Goal: Task Accomplishment & Management: Manage account settings

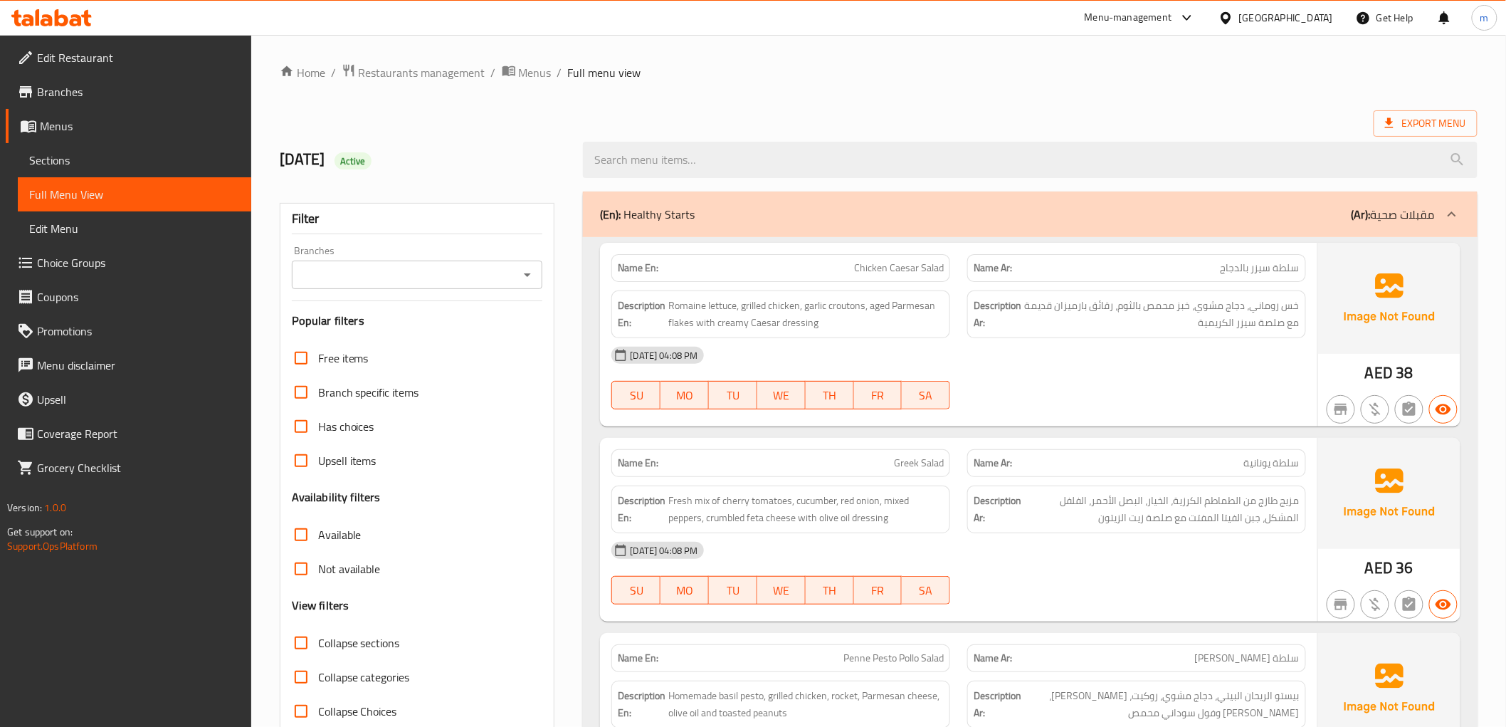
click at [70, 19] on icon at bounding box center [51, 17] width 80 height 17
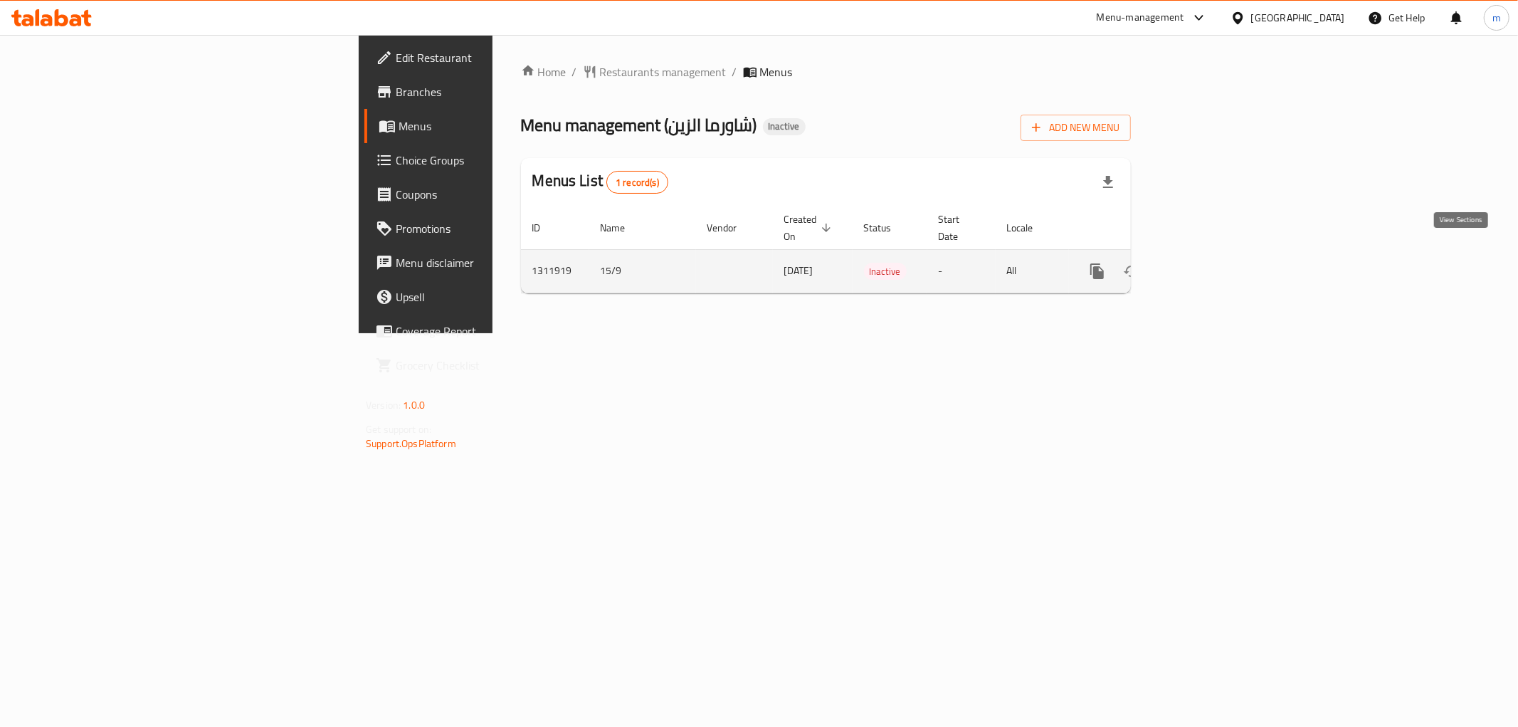
click at [1209, 263] on icon "enhanced table" at bounding box center [1200, 271] width 17 height 17
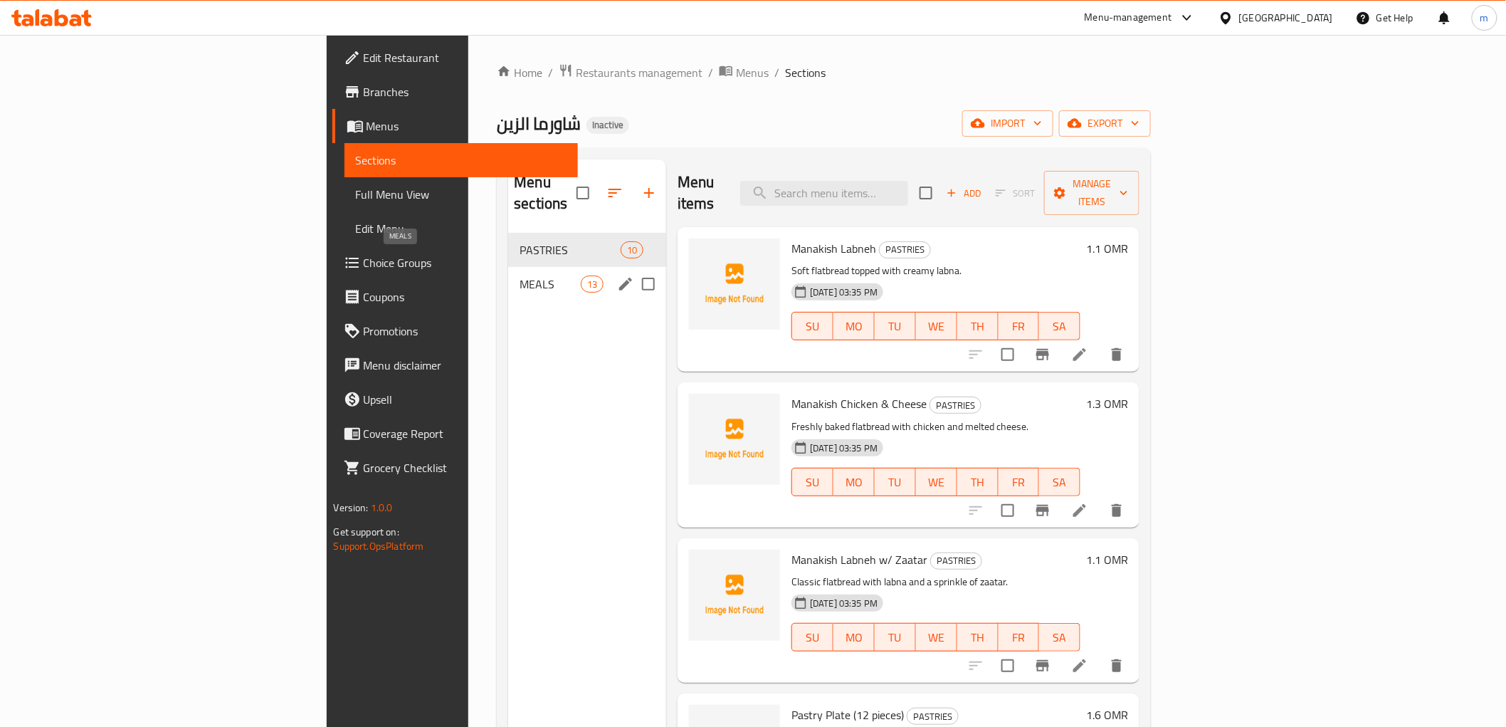
click at [520, 276] on span "MEALS" at bounding box center [550, 284] width 61 height 17
